Goal: Information Seeking & Learning: Learn about a topic

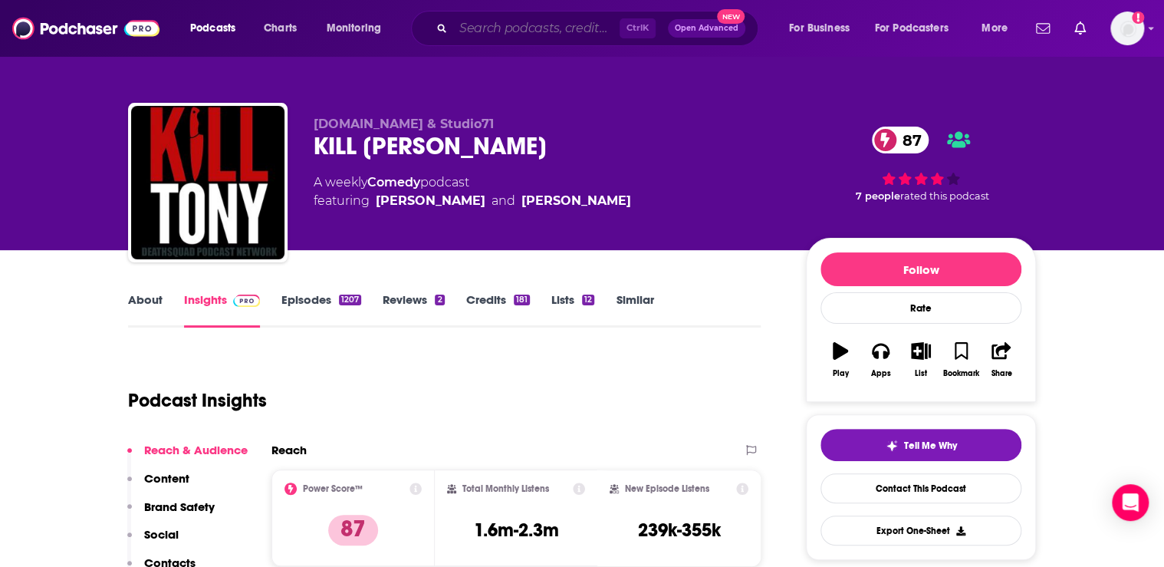
click at [513, 38] on input "Search podcasts, credits, & more..." at bounding box center [536, 28] width 166 height 25
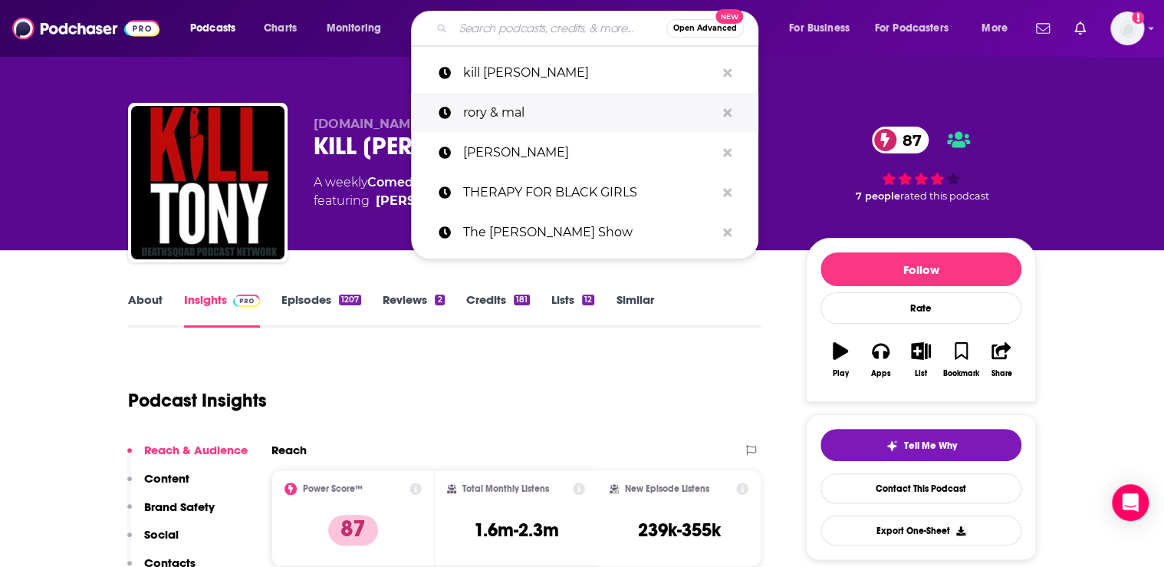
click at [501, 110] on p "rory & mal" at bounding box center [589, 113] width 252 height 40
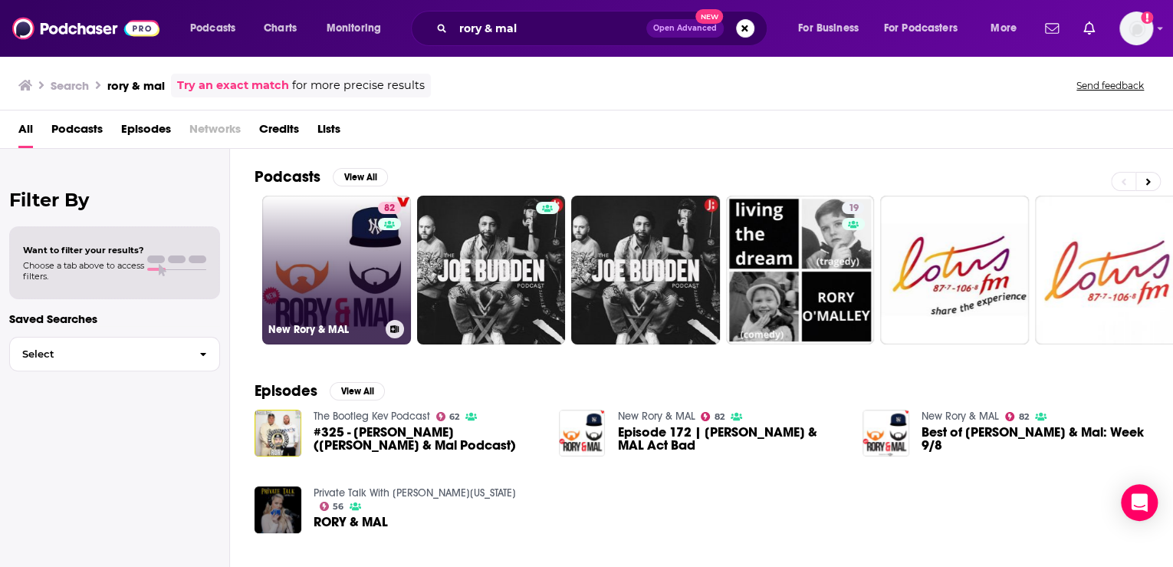
click at [332, 219] on link "82 New Rory & MAL" at bounding box center [336, 270] width 149 height 149
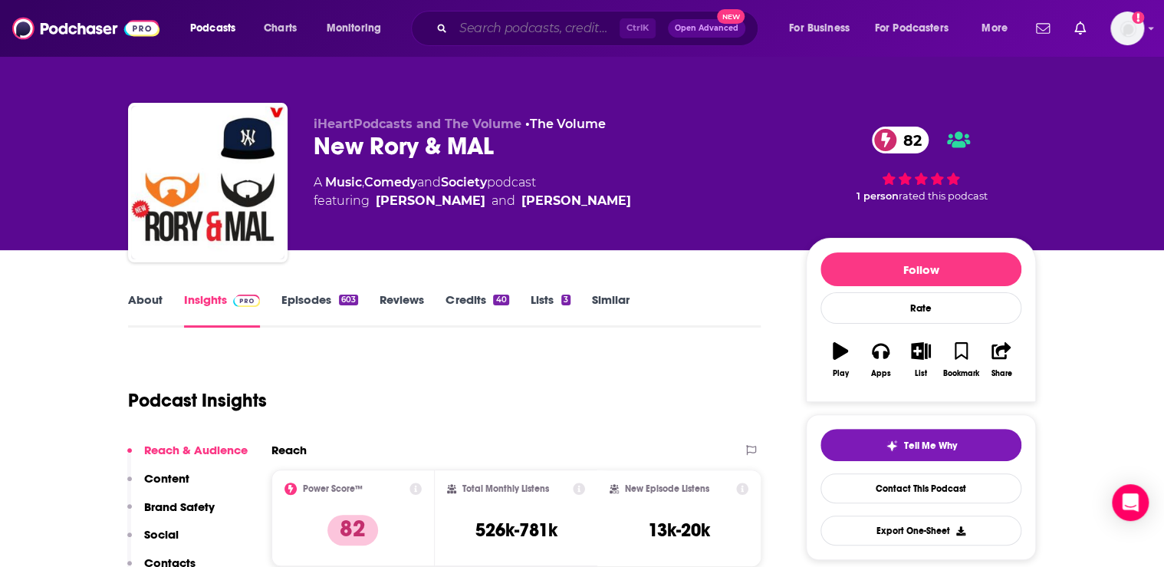
click at [521, 31] on input "Search podcasts, credits, & more..." at bounding box center [536, 28] width 166 height 25
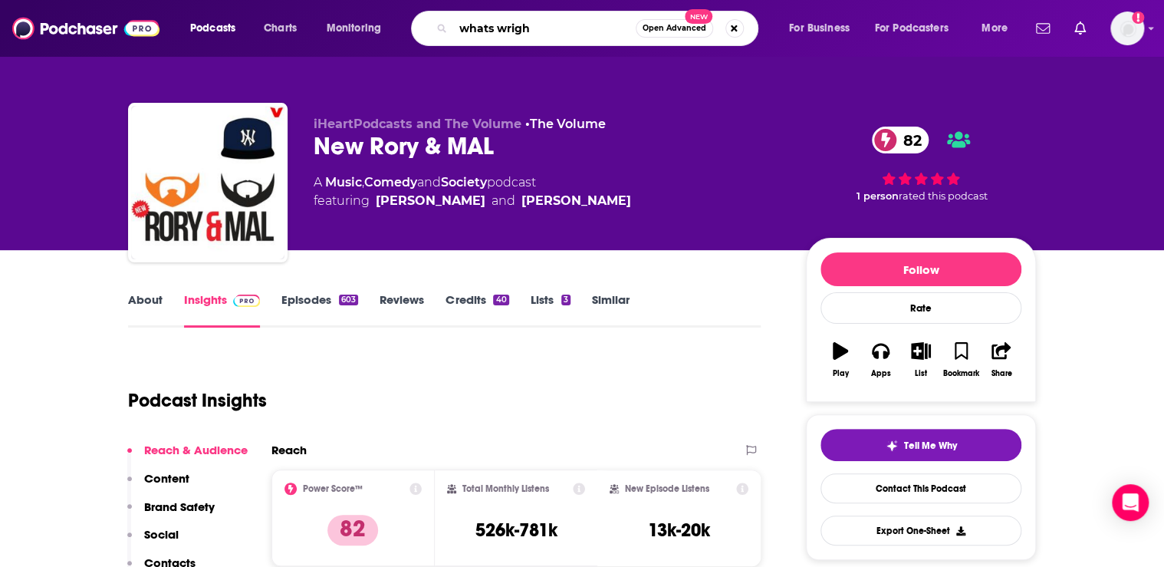
type input "whats [PERSON_NAME]"
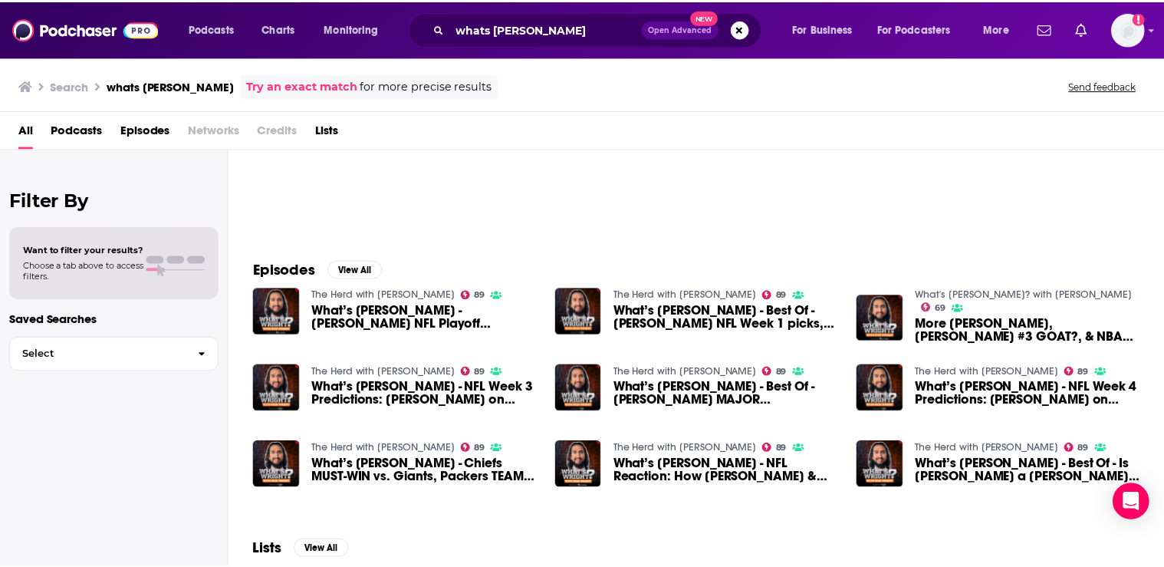
scroll to position [123, 0]
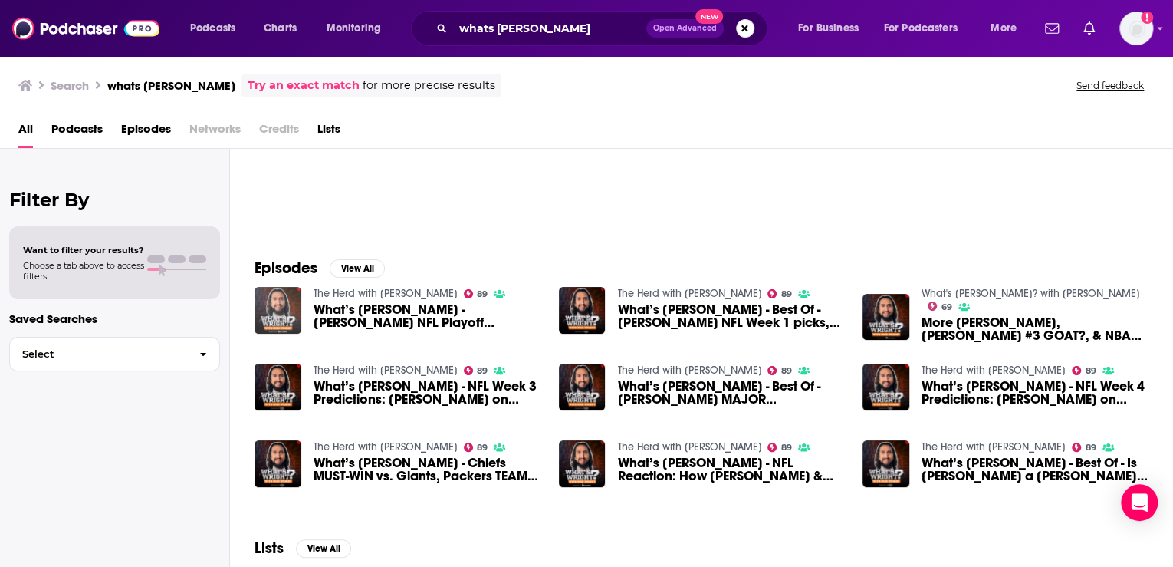
click at [290, 310] on img "What’s Wright - Nick Wright’s NFL Playoff PREDICTIONS, NFC win totals + Rashee …" at bounding box center [278, 310] width 47 height 47
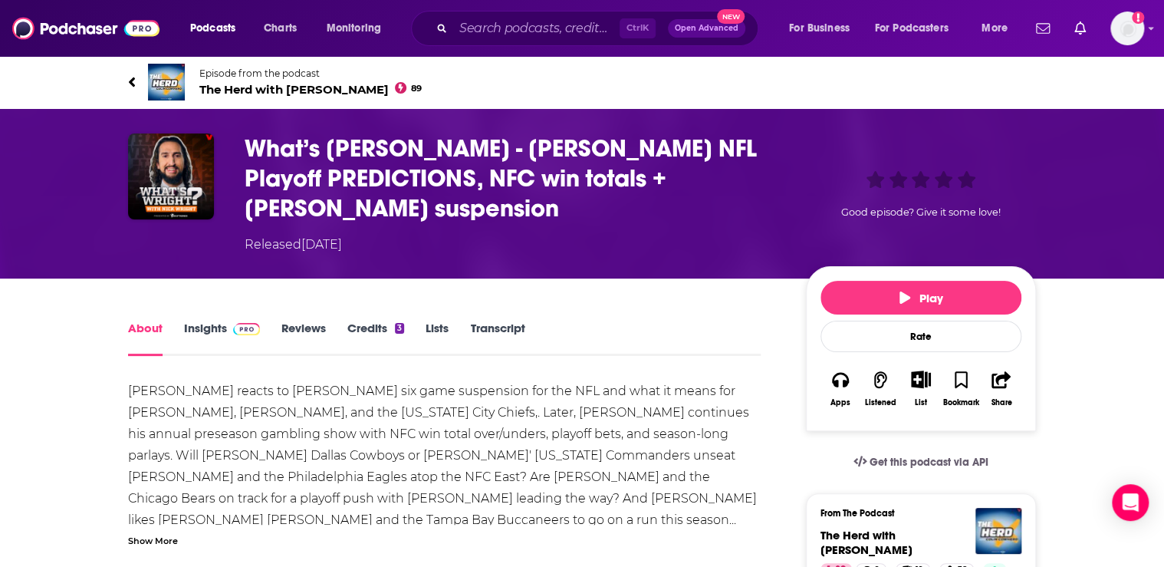
click at [204, 331] on link "Insights" at bounding box center [222, 338] width 76 height 35
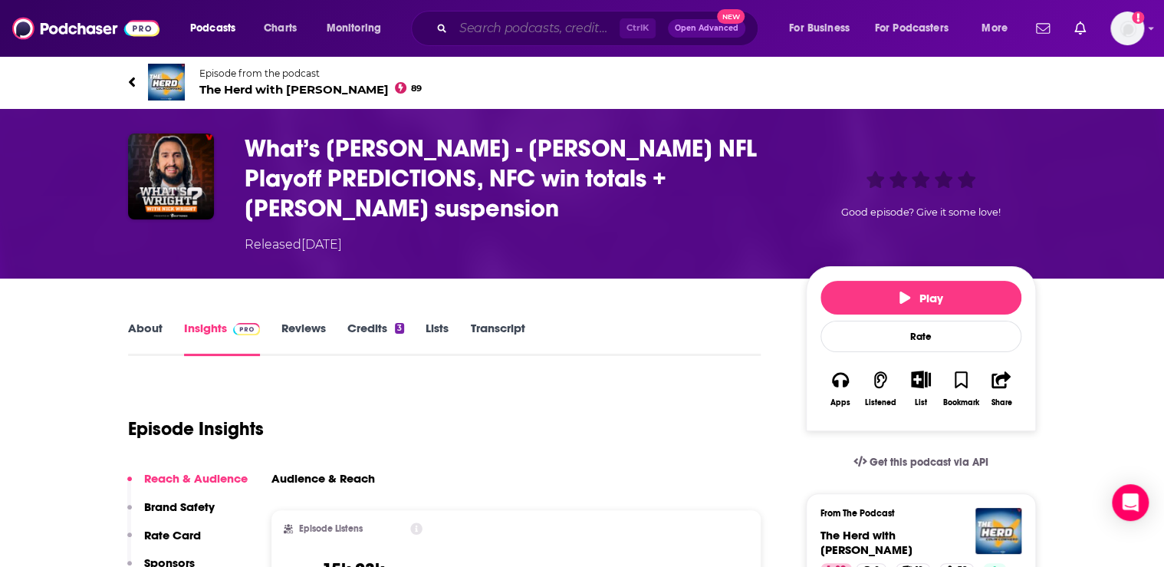
click at [546, 31] on input "Search podcasts, credits, & more..." at bounding box center [536, 28] width 166 height 25
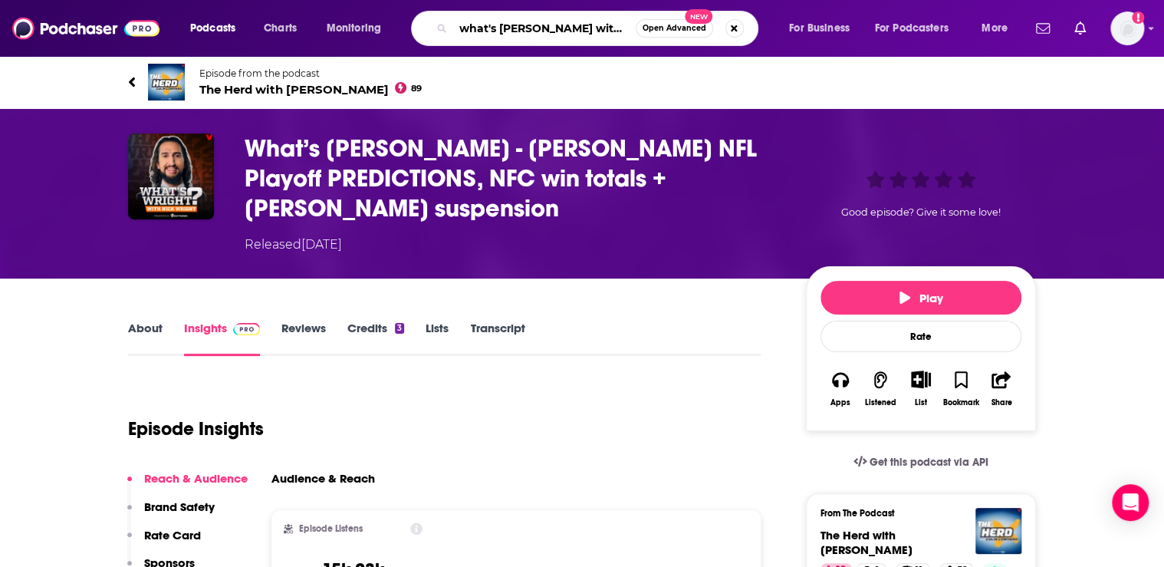
type input "what's [PERSON_NAME] with [PERSON_NAME]"
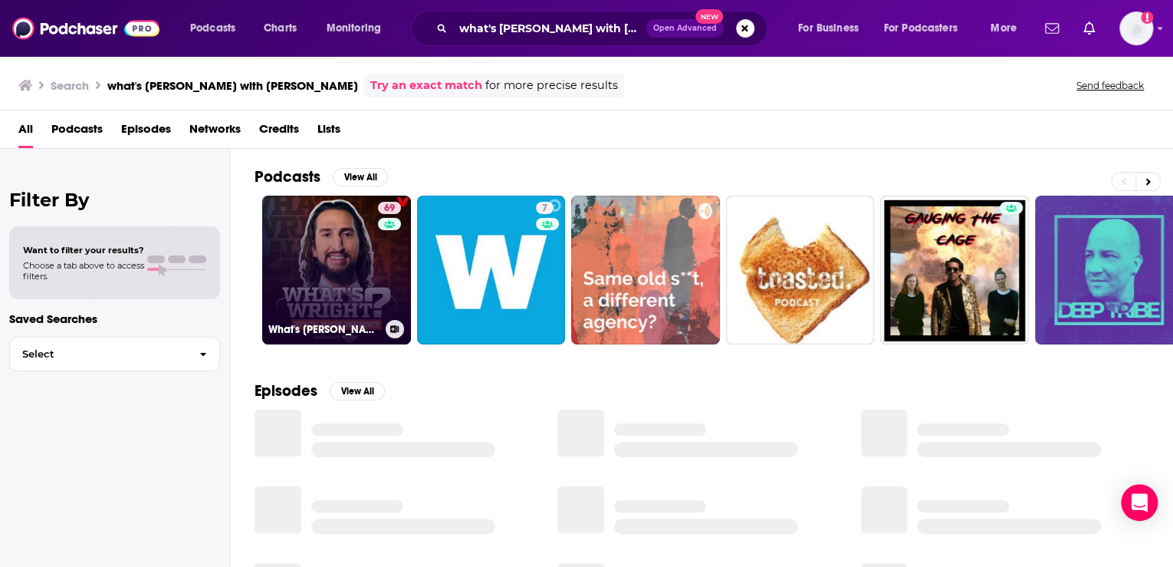
click at [296, 235] on link "69 What's [PERSON_NAME]? with [PERSON_NAME]" at bounding box center [336, 270] width 149 height 149
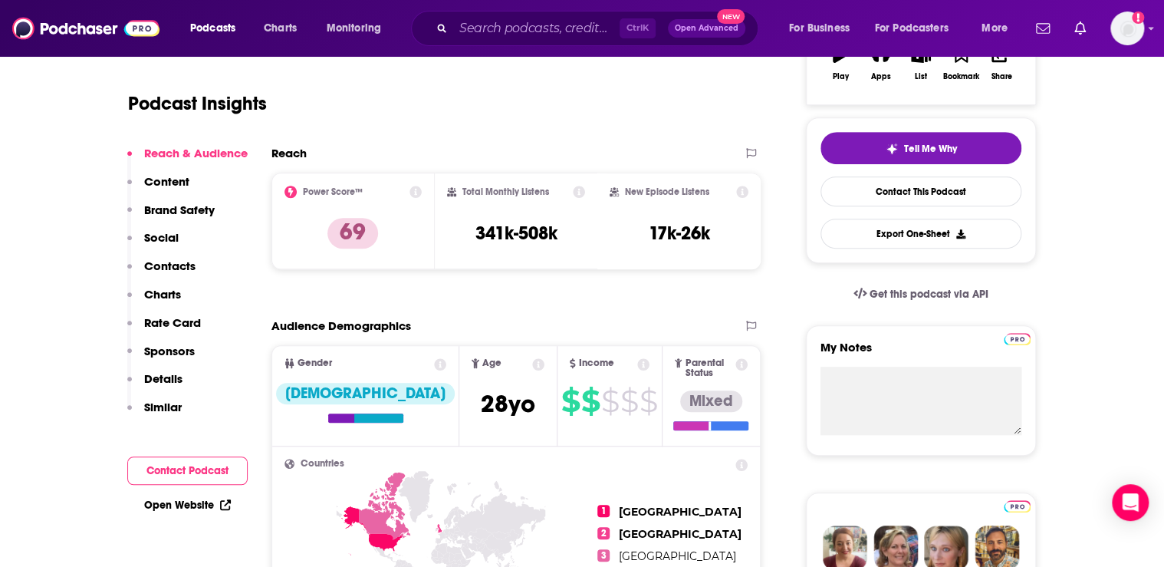
scroll to position [245, 0]
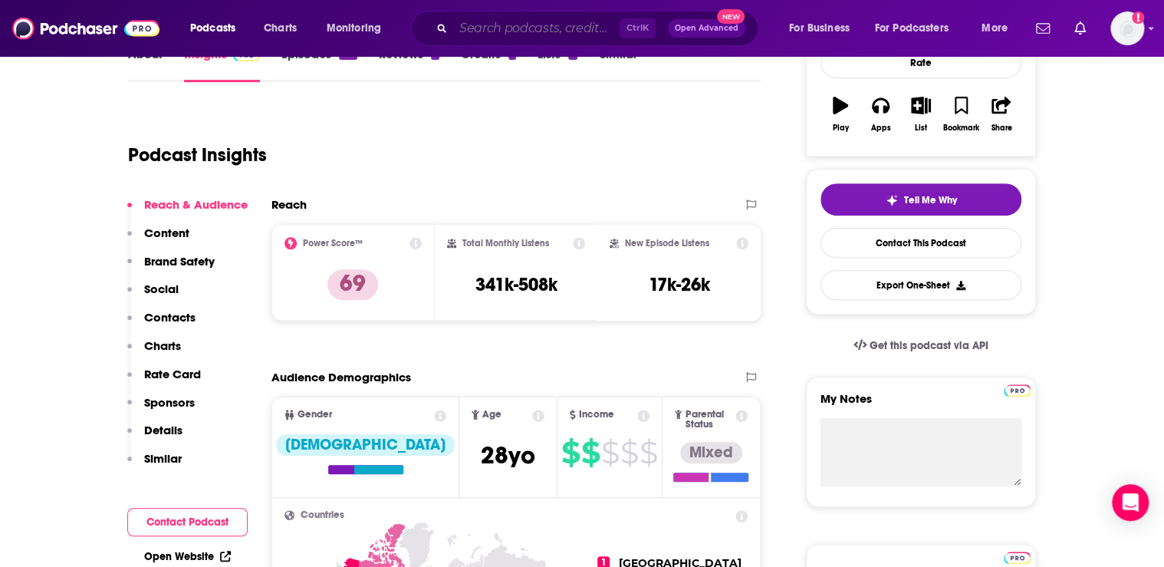
click at [514, 31] on input "Search podcasts, credits, & more..." at bounding box center [536, 28] width 166 height 25
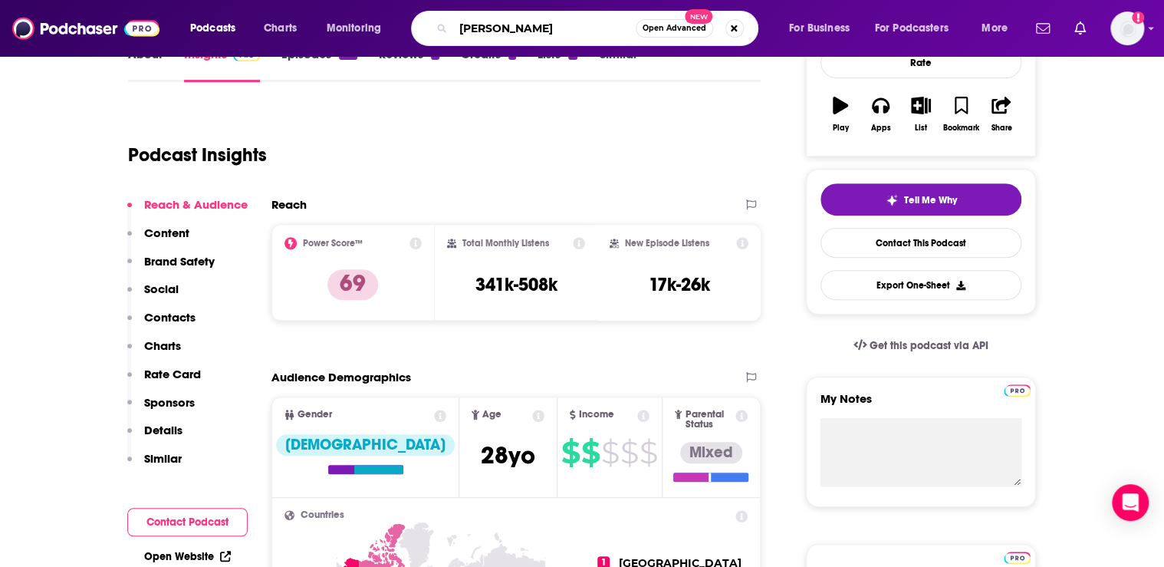
type input "[PERSON_NAME]"
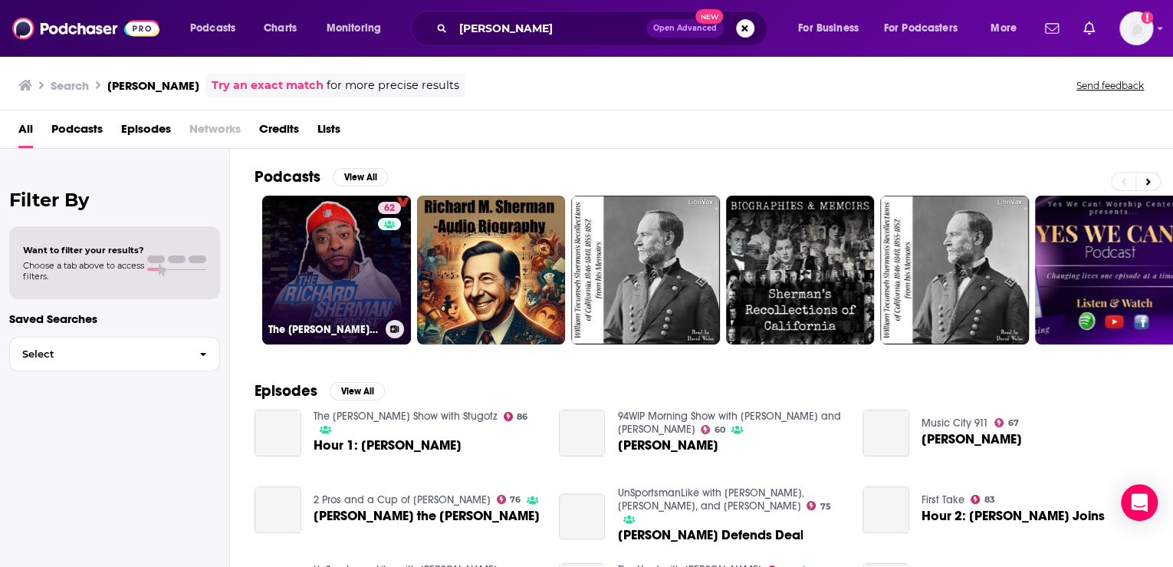
click at [325, 238] on link "62 The [PERSON_NAME] Podcast" at bounding box center [336, 270] width 149 height 149
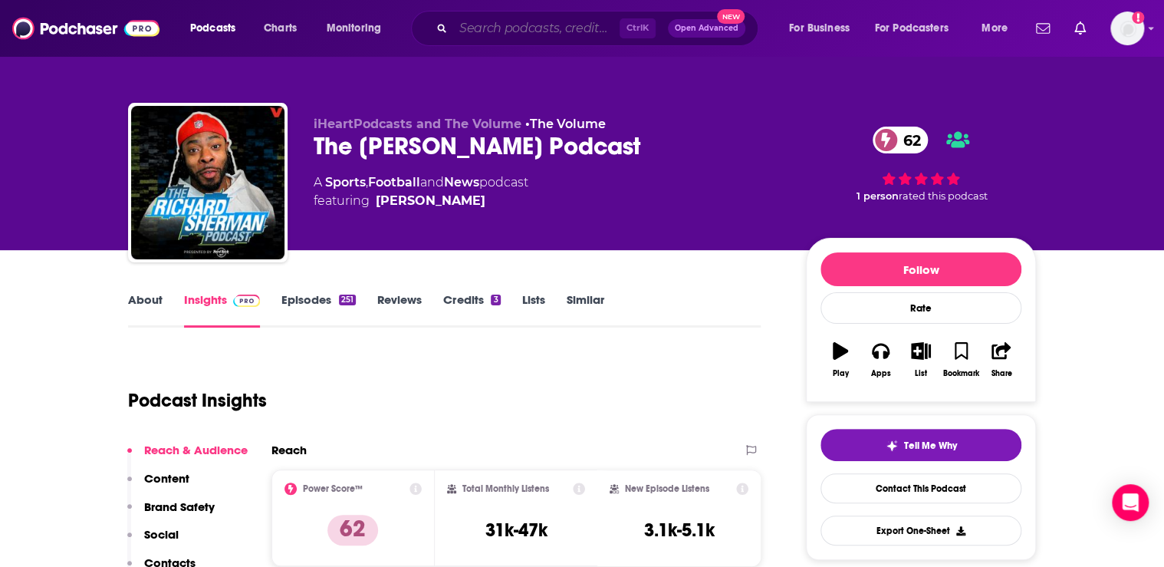
click at [504, 30] on input "Search podcasts, credits, & more..." at bounding box center [536, 28] width 166 height 25
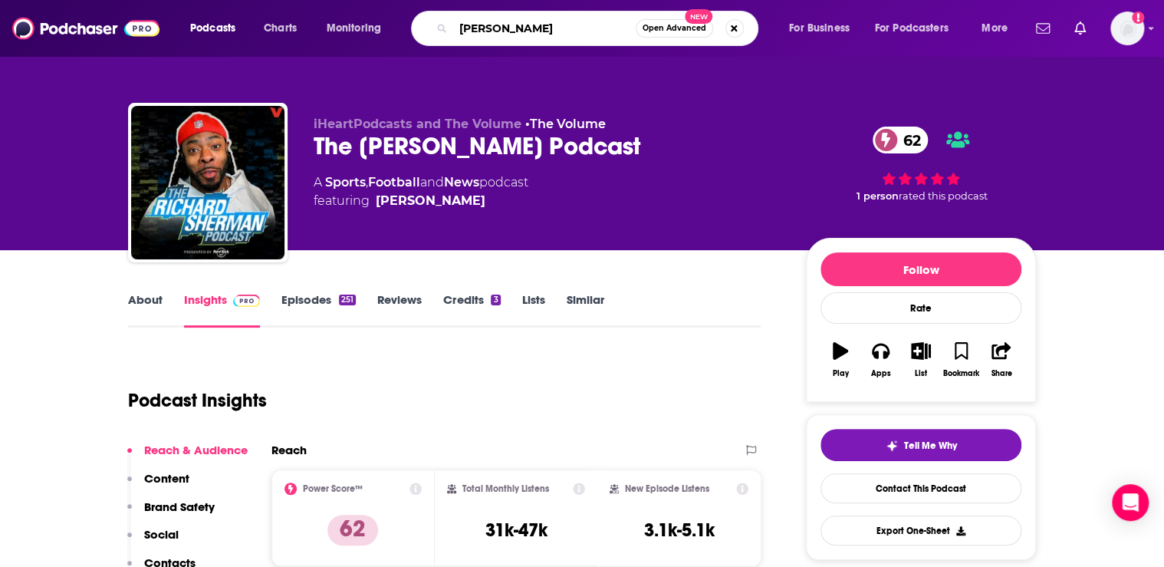
type input "[PERSON_NAME]"
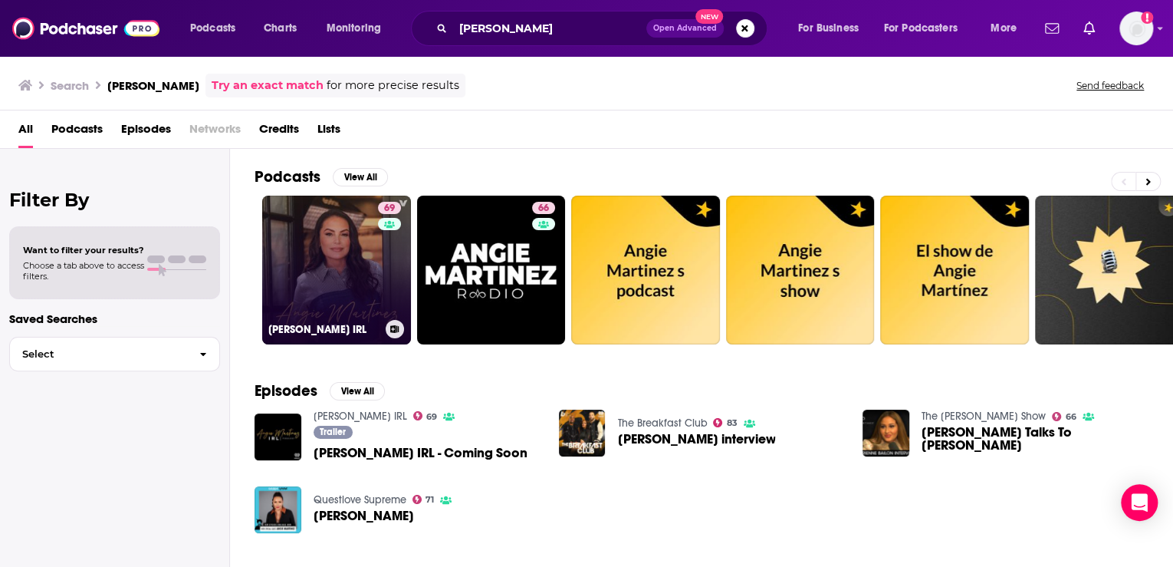
click at [328, 245] on link "69 [PERSON_NAME] IRL" at bounding box center [336, 270] width 149 height 149
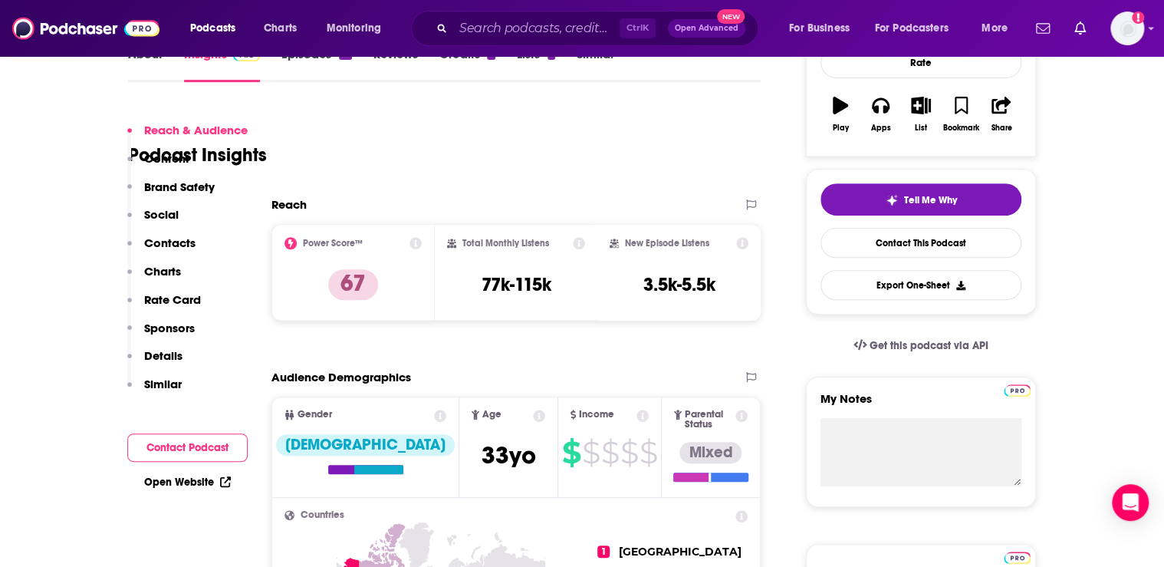
scroll to position [307, 0]
